Goal: Information Seeking & Learning: Learn about a topic

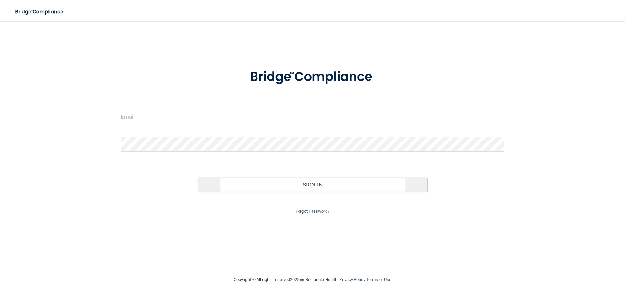
type input "[EMAIL_ADDRESS][DOMAIN_NAME]"
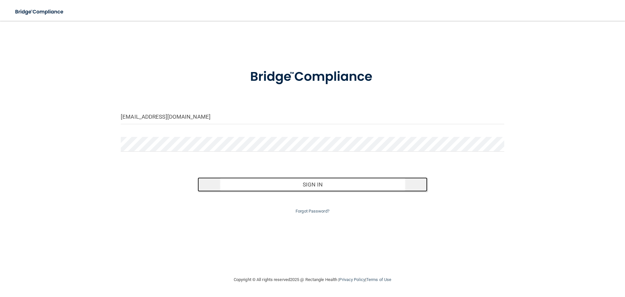
click at [278, 182] on button "Sign In" at bounding box center [313, 184] width 230 height 14
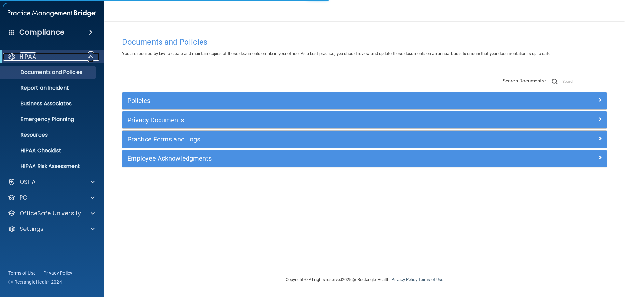
click at [93, 56] on span at bounding box center [92, 57] width 6 height 8
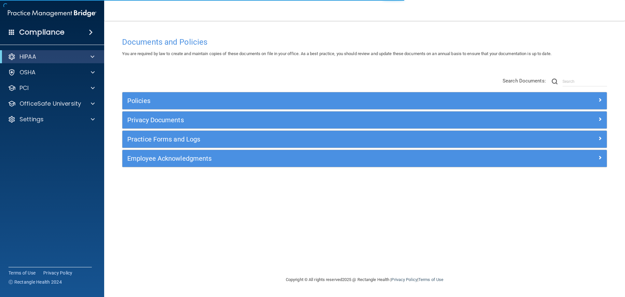
click at [190, 70] on div "Documents and Policies You are required by law to create and maintain copies of…" at bounding box center [364, 155] width 495 height 242
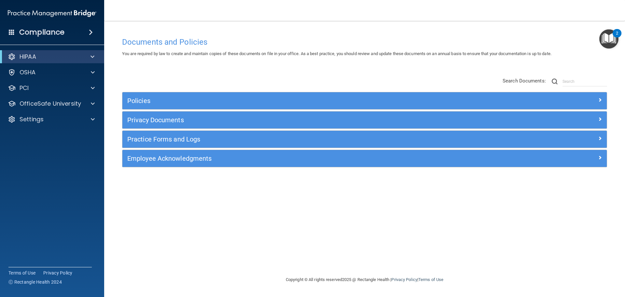
click at [93, 35] on span at bounding box center [91, 32] width 4 height 8
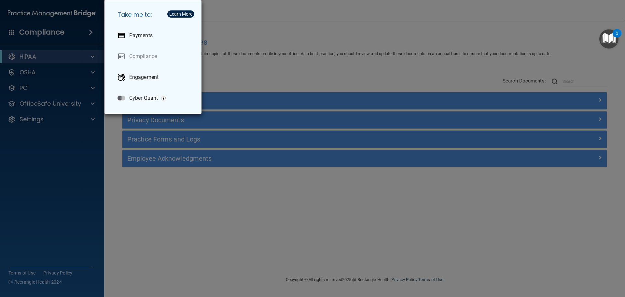
click at [237, 64] on div "Take me to: Payments Compliance Engagement Cyber Quant" at bounding box center [312, 148] width 625 height 297
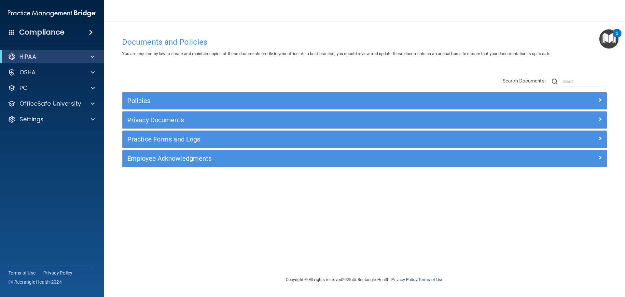
click at [91, 31] on span at bounding box center [91, 32] width 4 height 8
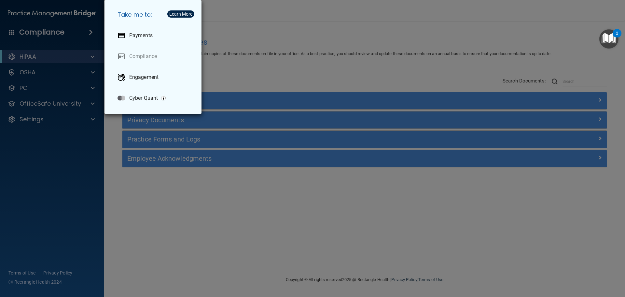
click at [209, 56] on div "Take me to: Payments Compliance Engagement Cyber Quant" at bounding box center [312, 148] width 625 height 297
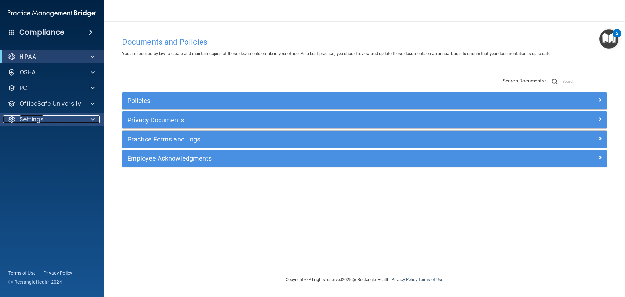
click at [90, 121] on div at bounding box center [92, 119] width 16 height 8
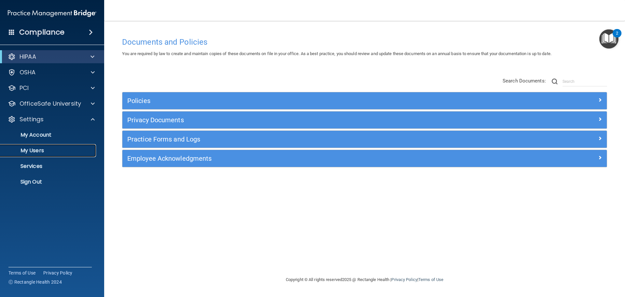
click at [52, 149] on p "My Users" at bounding box center [48, 150] width 89 height 7
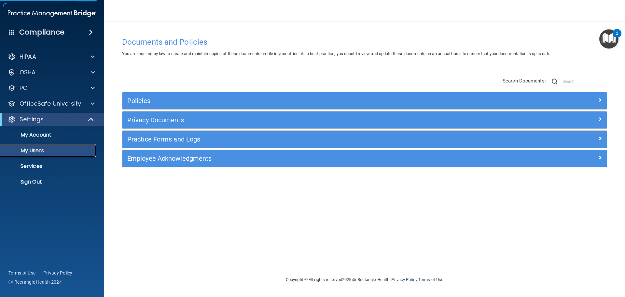
select select "20"
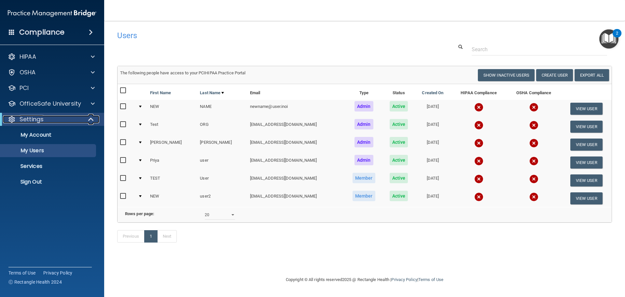
click at [90, 121] on span at bounding box center [92, 119] width 6 height 8
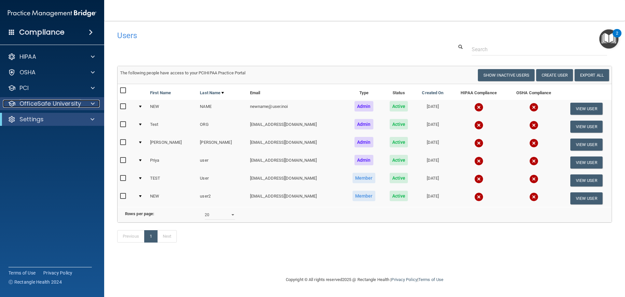
click at [93, 106] on span at bounding box center [93, 104] width 4 height 8
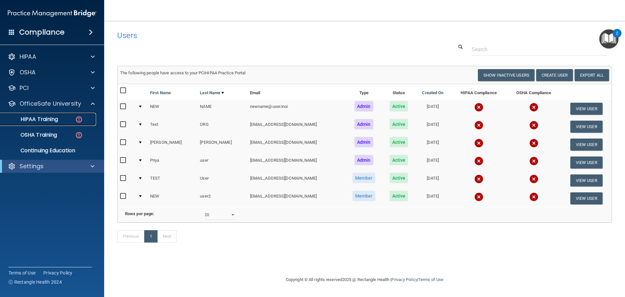
click at [78, 121] on img at bounding box center [79, 119] width 8 height 8
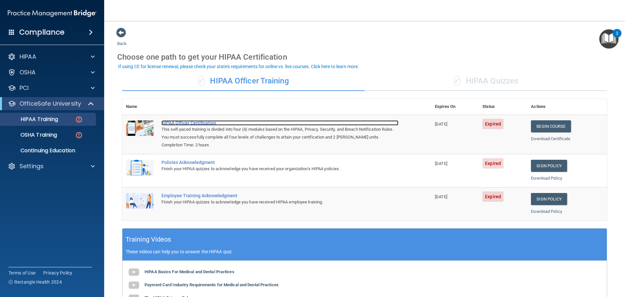
click at [185, 120] on div "HIPAA Officer Certification" at bounding box center [279, 122] width 237 height 5
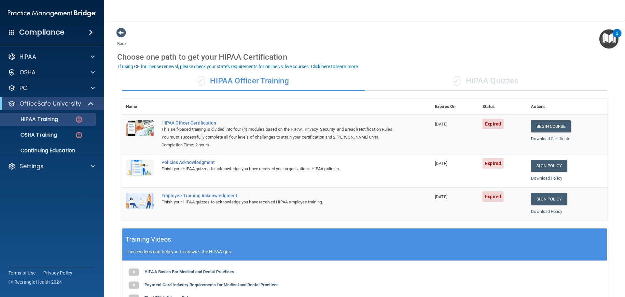
click at [484, 85] on div "✓ HIPAA Quizzes" at bounding box center [486, 81] width 243 height 20
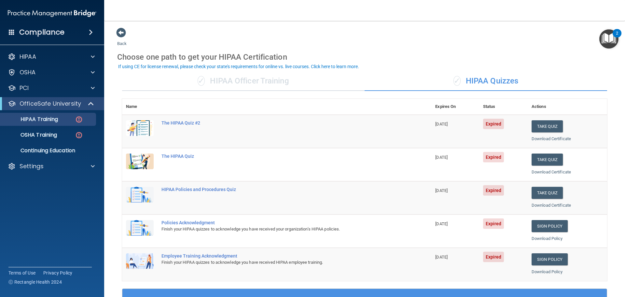
click at [269, 88] on div "✓ HIPAA Officer Training" at bounding box center [243, 81] width 243 height 20
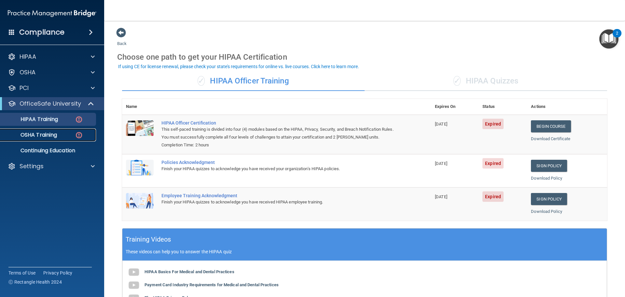
click at [60, 139] on link "OSHA Training" at bounding box center [44, 134] width 103 height 13
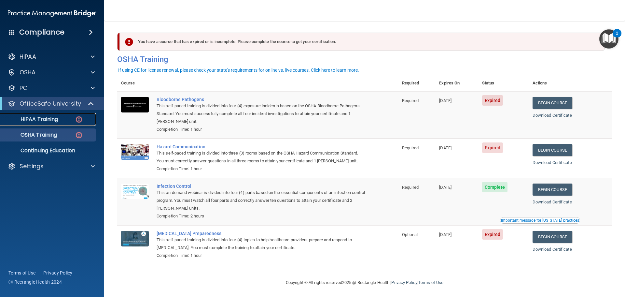
click at [69, 125] on link "HIPAA Training" at bounding box center [44, 119] width 103 height 13
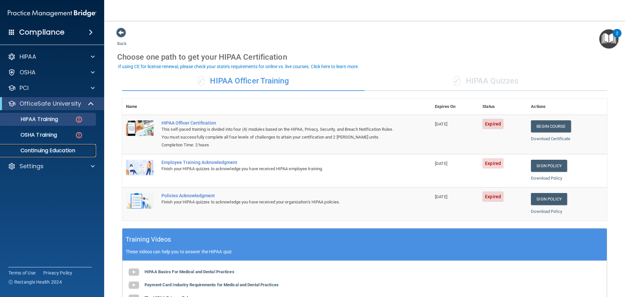
click at [71, 151] on p "Continuing Education" at bounding box center [48, 150] width 89 height 7
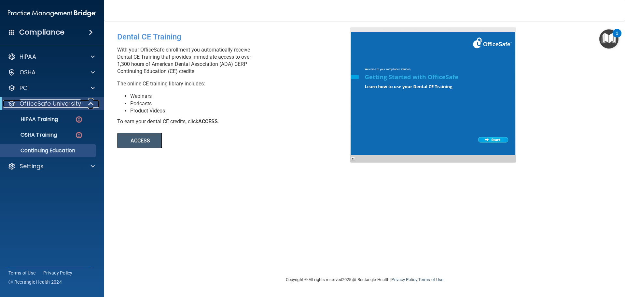
click at [95, 101] on div at bounding box center [91, 104] width 16 height 8
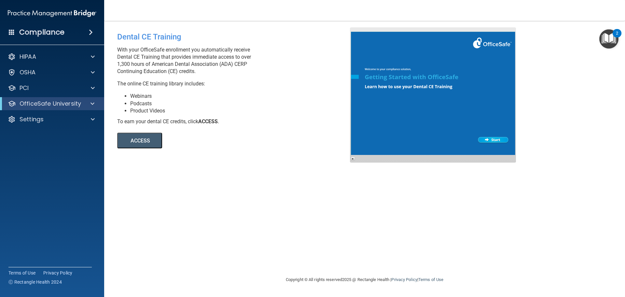
click at [184, 100] on li "Podcasts" at bounding box center [242, 103] width 225 height 7
click at [91, 69] on div at bounding box center [92, 72] width 16 height 8
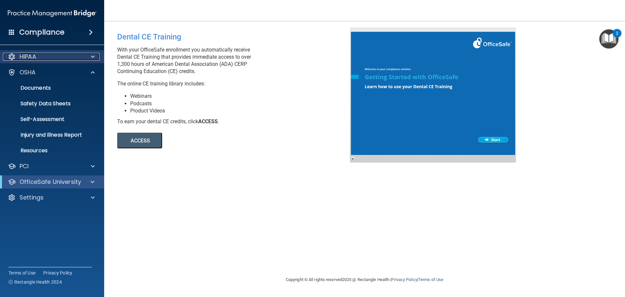
click at [94, 57] on span at bounding box center [93, 57] width 4 height 8
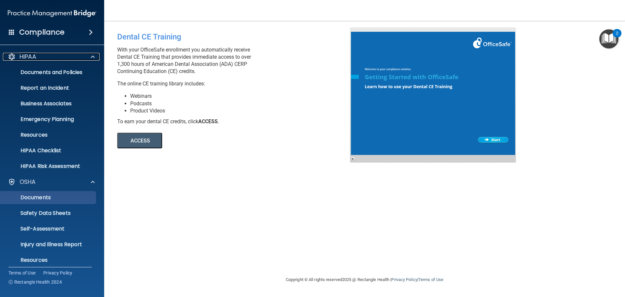
scroll to position [52, 0]
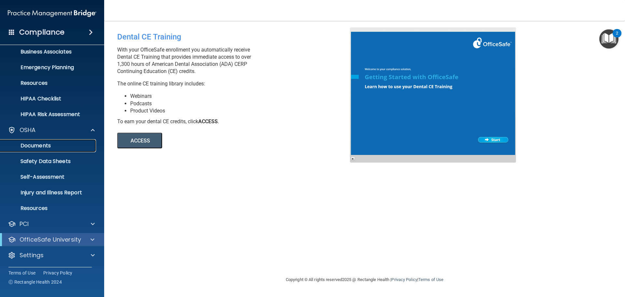
click at [52, 149] on link "Documents" at bounding box center [44, 145] width 103 height 13
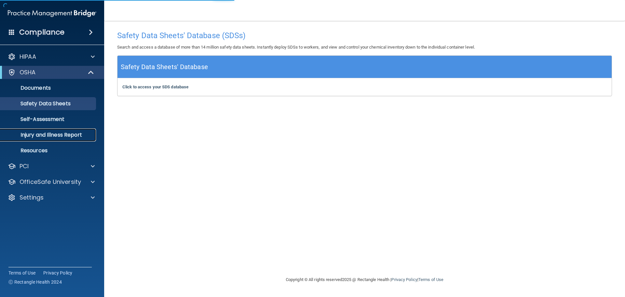
click at [43, 132] on p "Injury and Illness Report" at bounding box center [48, 135] width 89 height 7
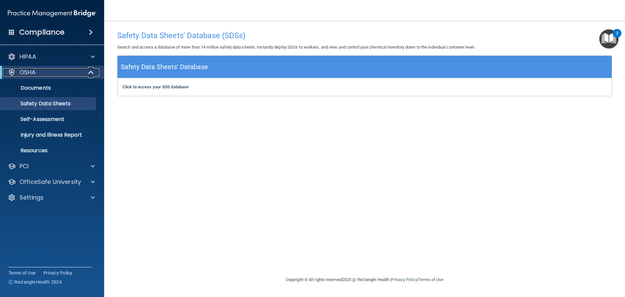
click at [87, 72] on div at bounding box center [91, 72] width 16 height 8
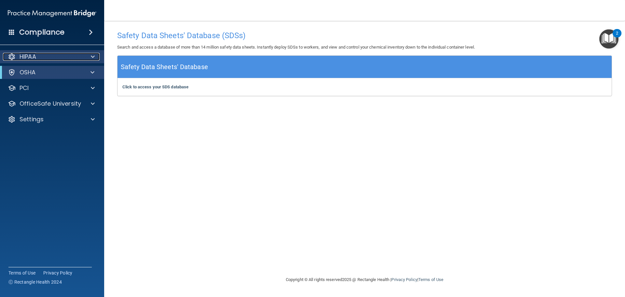
click at [91, 60] on span at bounding box center [93, 57] width 4 height 8
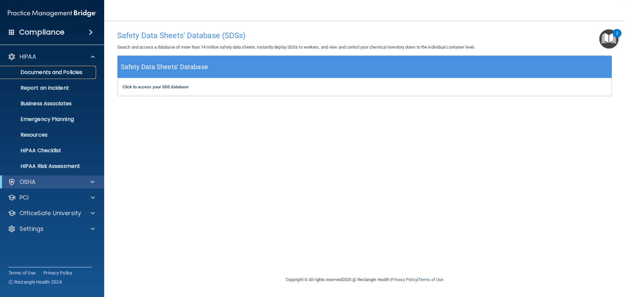
click at [70, 76] on link "Documents and Policies" at bounding box center [44, 72] width 103 height 13
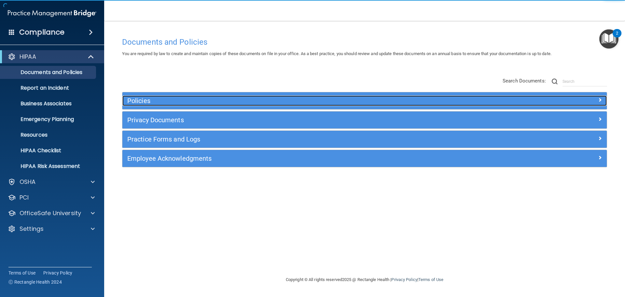
click at [193, 102] on h5 "Policies" at bounding box center [304, 100] width 354 height 7
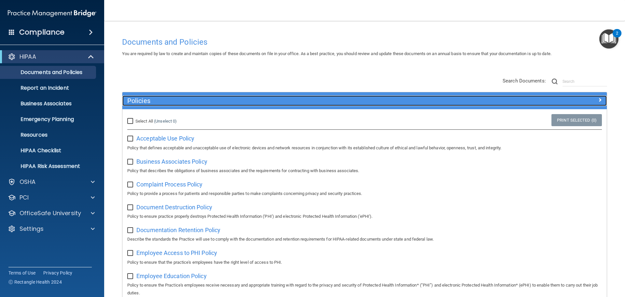
click at [170, 103] on h5 "Policies" at bounding box center [304, 100] width 354 height 7
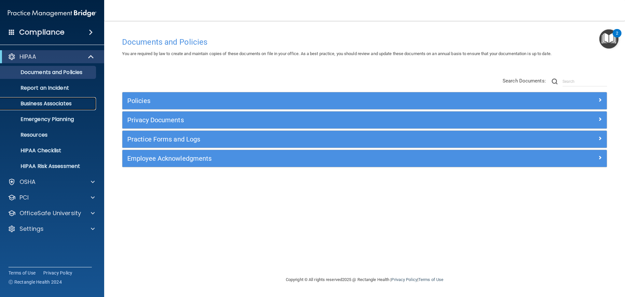
click at [83, 104] on p "Business Associates" at bounding box center [48, 103] width 89 height 7
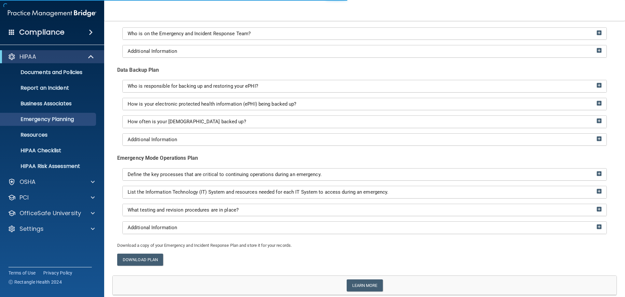
scroll to position [102, 0]
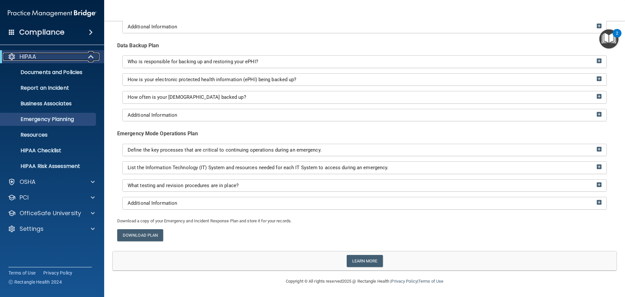
click at [85, 55] on div at bounding box center [91, 57] width 16 height 8
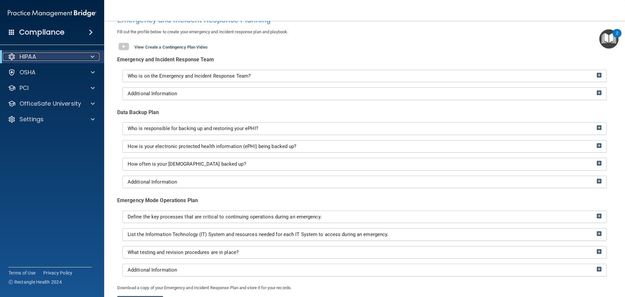
scroll to position [0, 0]
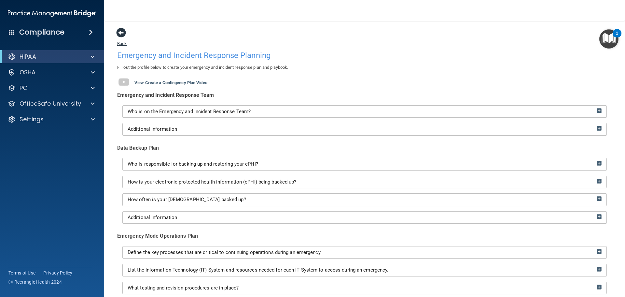
click at [118, 36] on span at bounding box center [121, 33] width 10 height 10
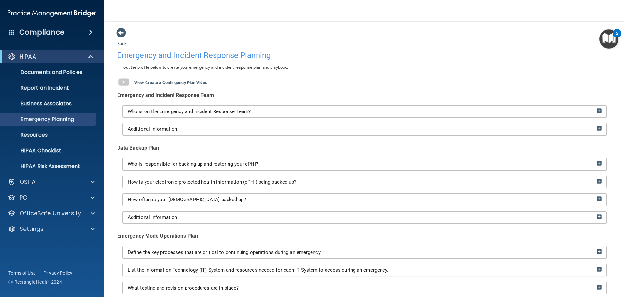
click at [289, 53] on h4 "Emergency and Incident Response Planning" at bounding box center [364, 55] width 495 height 8
